Goal: Obtain resource: Download file/media

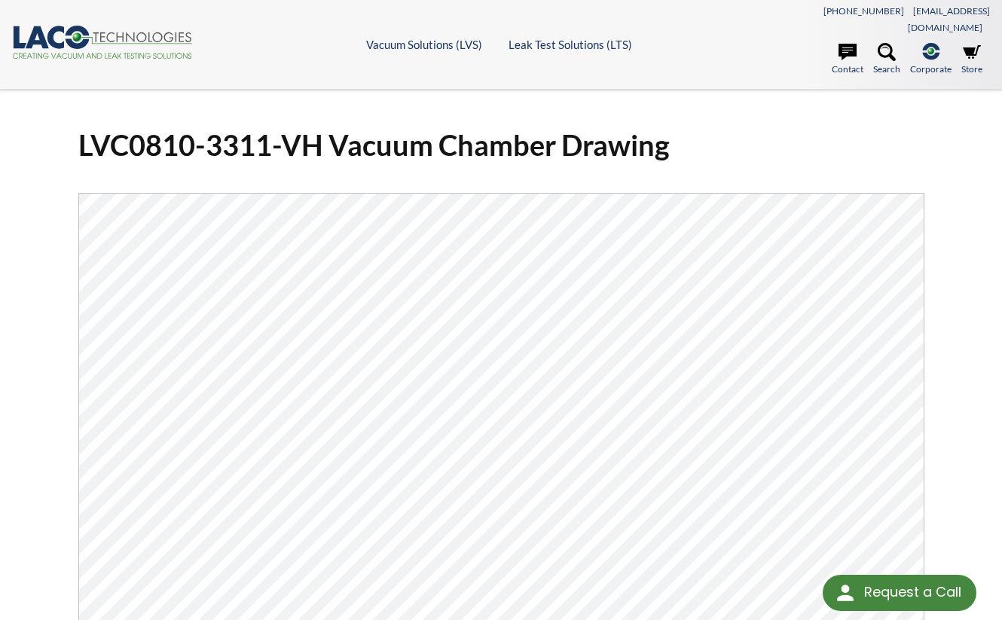
select select "Language Translate Widget"
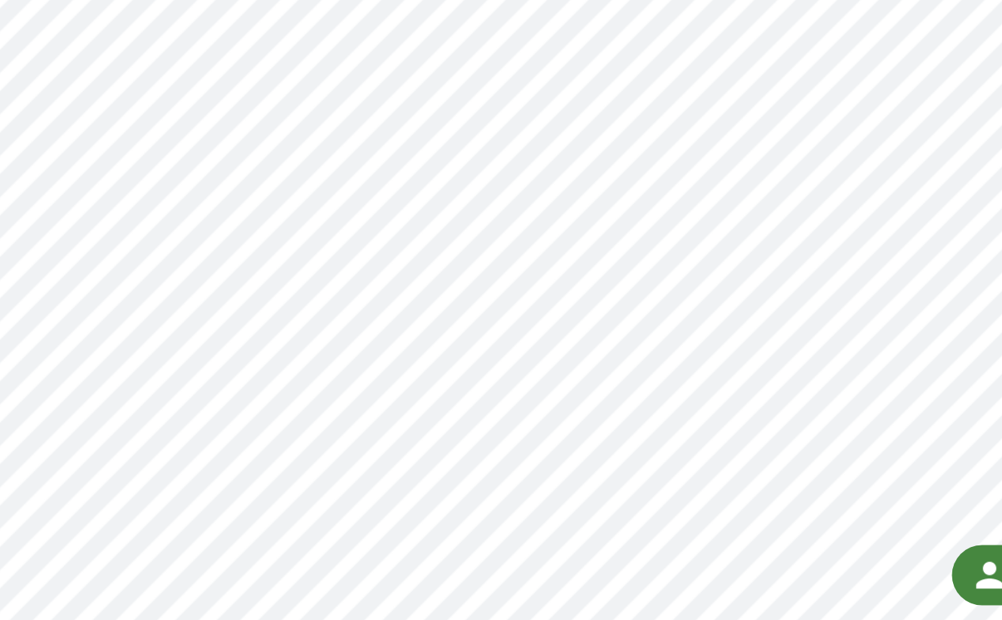
scroll to position [92, 0]
select select "Language Translate Widget"
